Goal: Task Accomplishment & Management: Complete application form

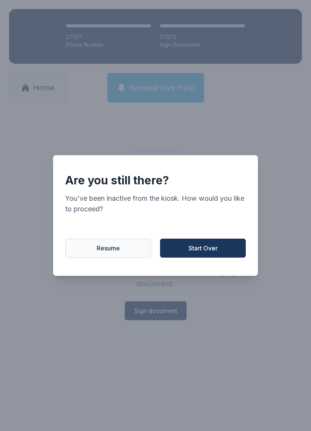
click at [137, 251] on button "Resume" at bounding box center [108, 248] width 86 height 19
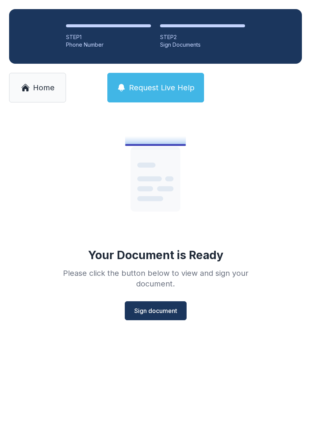
click at [161, 311] on span "Sign document" at bounding box center [155, 310] width 43 height 9
click at [38, 83] on span "Home" at bounding box center [44, 87] width 22 height 11
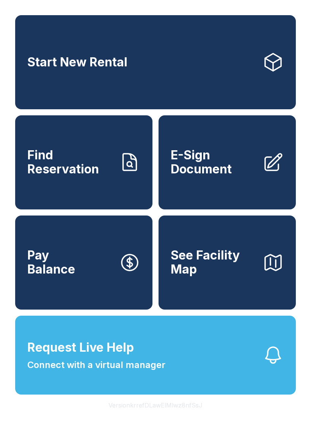
click at [263, 164] on icon at bounding box center [273, 162] width 21 height 21
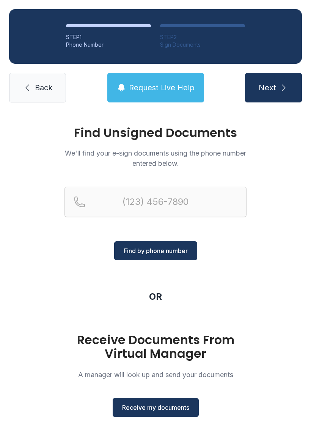
click at [165, 407] on span "Receive my documents" at bounding box center [155, 407] width 67 height 9
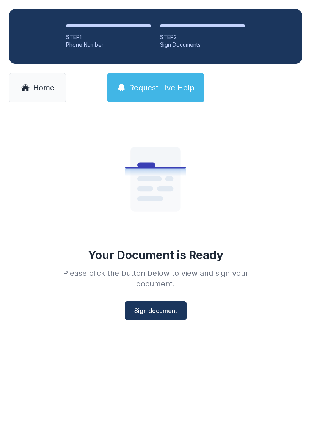
click at [163, 306] on button "Sign document" at bounding box center [156, 311] width 62 height 19
click at [164, 308] on span "Sign document" at bounding box center [155, 310] width 43 height 9
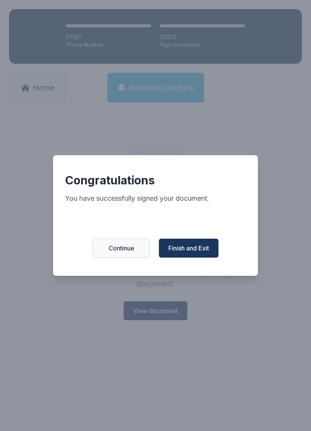
click at [192, 248] on span "Finish and Exit" at bounding box center [189, 248] width 41 height 9
